Goal: Task Accomplishment & Management: Manage account settings

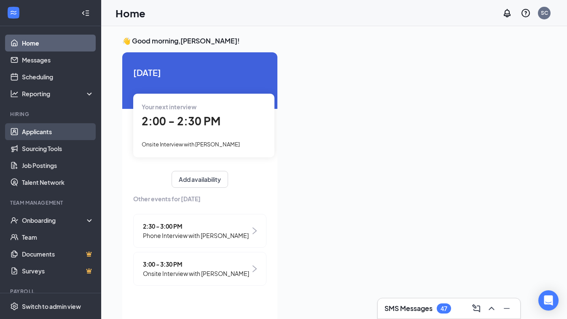
click at [37, 127] on link "Applicants" at bounding box center [58, 131] width 72 height 17
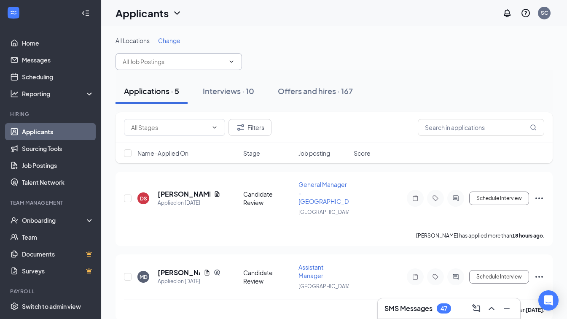
click at [166, 53] on span at bounding box center [178, 61] width 126 height 17
click at [160, 64] on input "text" at bounding box center [174, 61] width 102 height 9
click at [361, 304] on div "Mallory Donovan has applied more than 2 days ago ." at bounding box center [334, 309] width 420 height 21
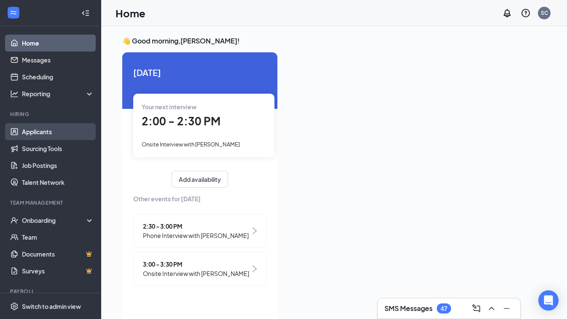
click at [41, 134] on link "Applicants" at bounding box center [58, 131] width 72 height 17
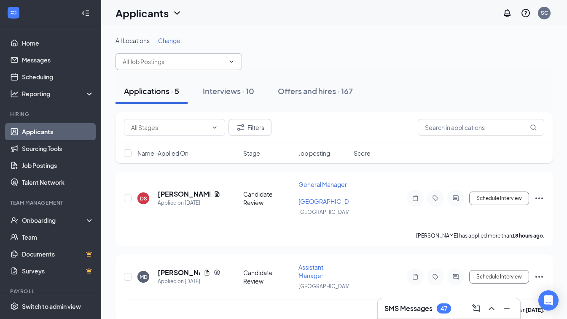
click at [171, 63] on input "text" at bounding box center [174, 61] width 102 height 9
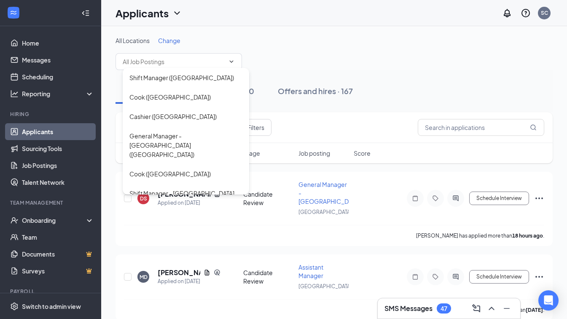
click at [178, 41] on span "Change" at bounding box center [169, 41] width 22 height 8
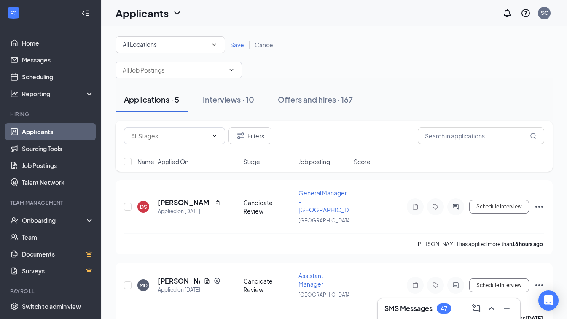
click at [182, 46] on div "All Locations" at bounding box center [170, 45] width 95 height 10
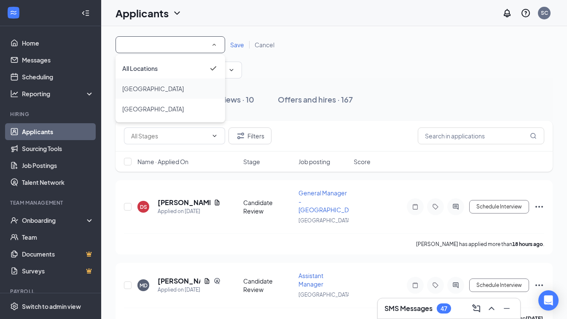
click at [167, 87] on div "[GEOGRAPHIC_DATA]" at bounding box center [170, 88] width 96 height 10
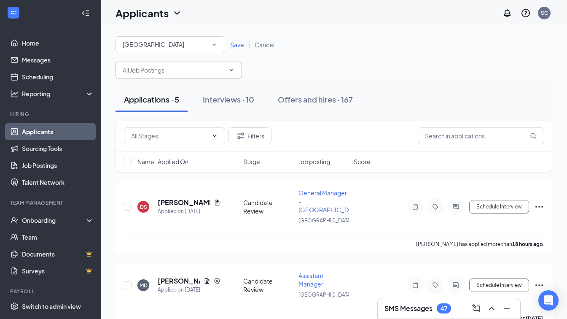
click at [201, 74] on input "text" at bounding box center [174, 69] width 102 height 9
click at [184, 46] on div "[GEOGRAPHIC_DATA]" at bounding box center [170, 45] width 95 height 10
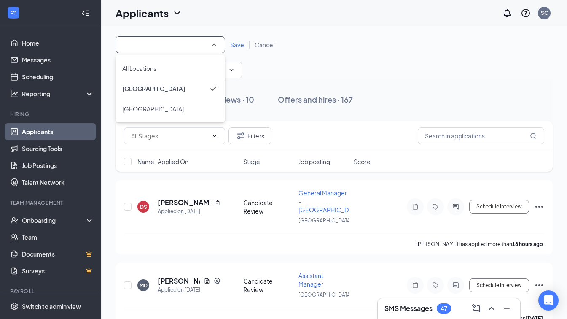
click at [236, 43] on span "Save" at bounding box center [237, 45] width 14 height 8
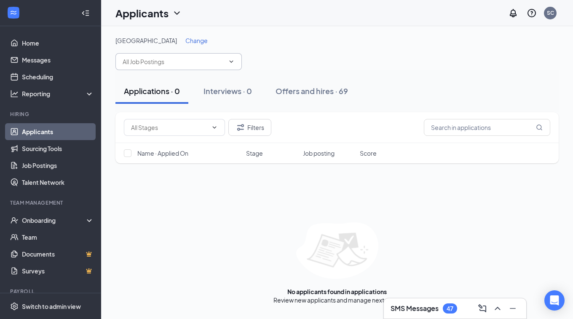
click at [192, 61] on input "text" at bounding box center [174, 61] width 102 height 9
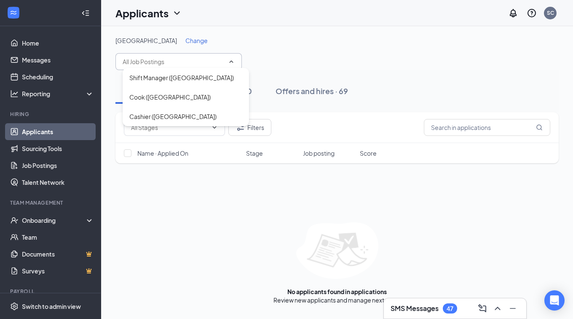
click at [185, 38] on span "Change" at bounding box center [196, 41] width 22 height 8
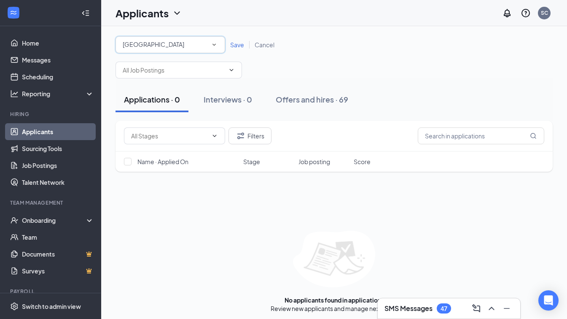
click at [217, 43] on icon "SmallChevronDown" at bounding box center [214, 45] width 8 height 8
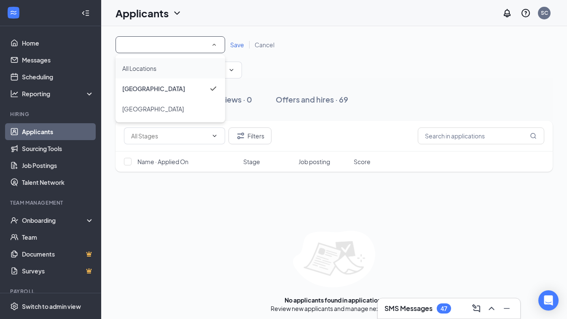
click at [154, 66] on span "All Locations" at bounding box center [139, 68] width 34 height 8
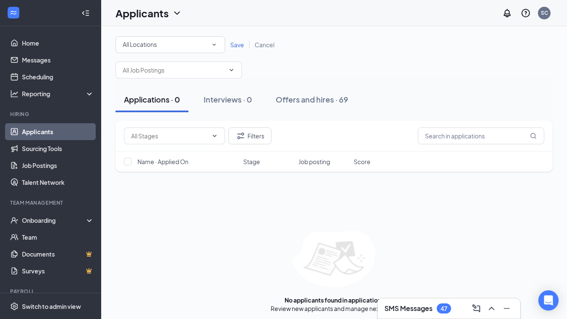
click at [240, 46] on span "Save" at bounding box center [237, 45] width 14 height 8
